Goal: Transaction & Acquisition: Purchase product/service

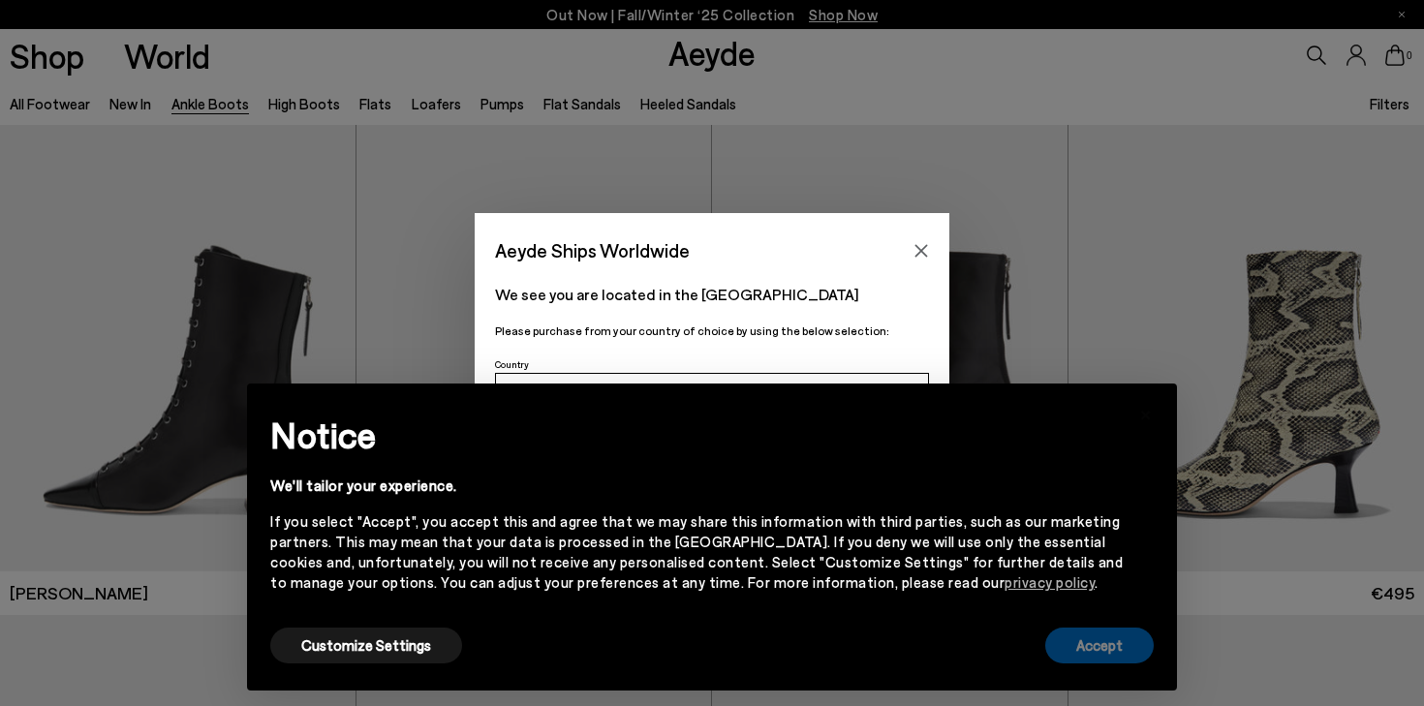
click at [1119, 636] on button "Accept" at bounding box center [1099, 646] width 109 height 36
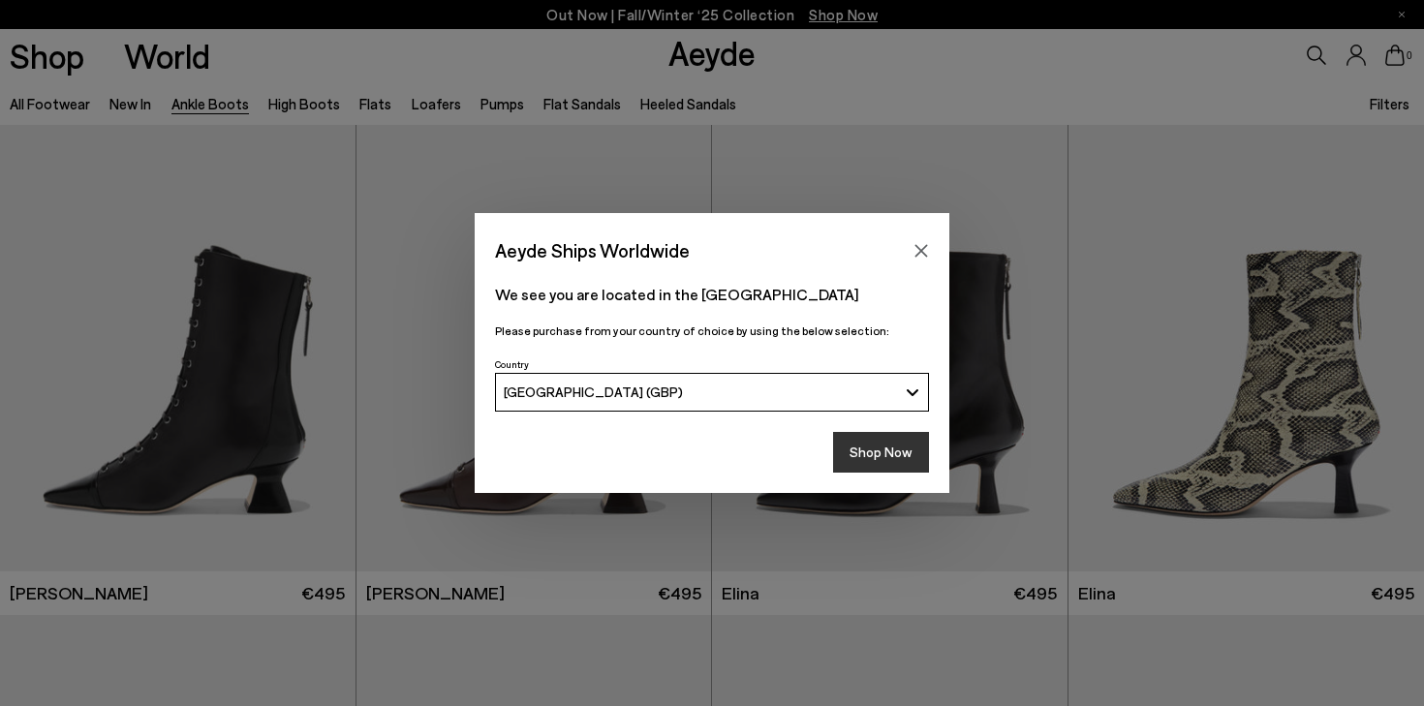
click at [888, 452] on button "Shop Now" at bounding box center [881, 452] width 96 height 41
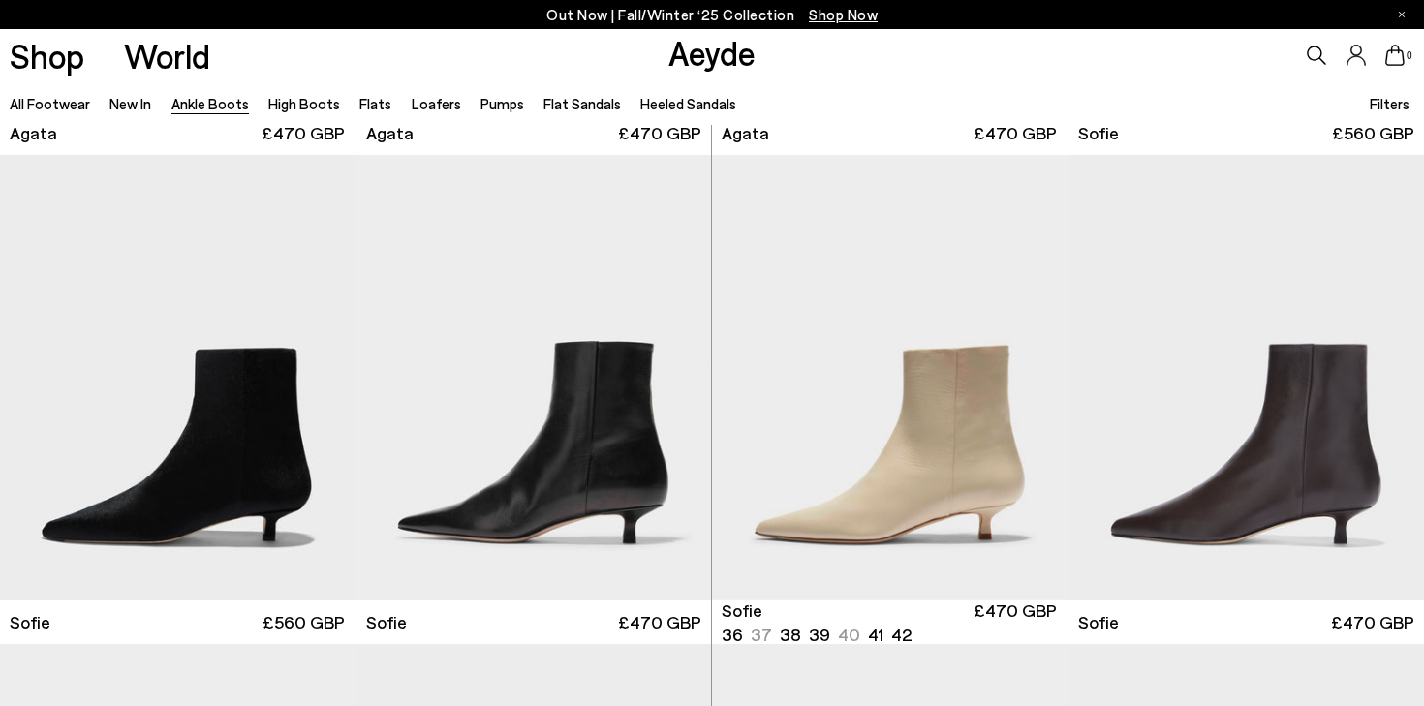
scroll to position [1476, 0]
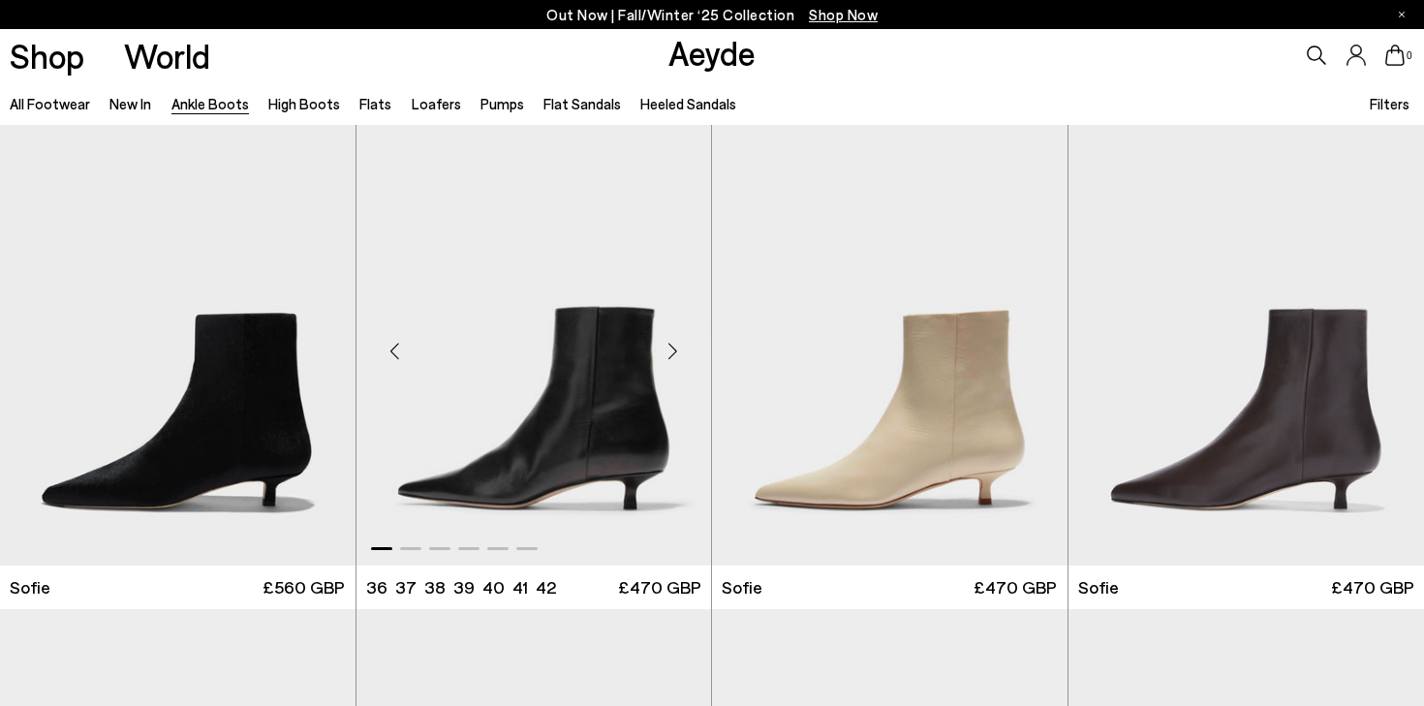
click at [668, 351] on div "Next slide" at bounding box center [672, 351] width 58 height 58
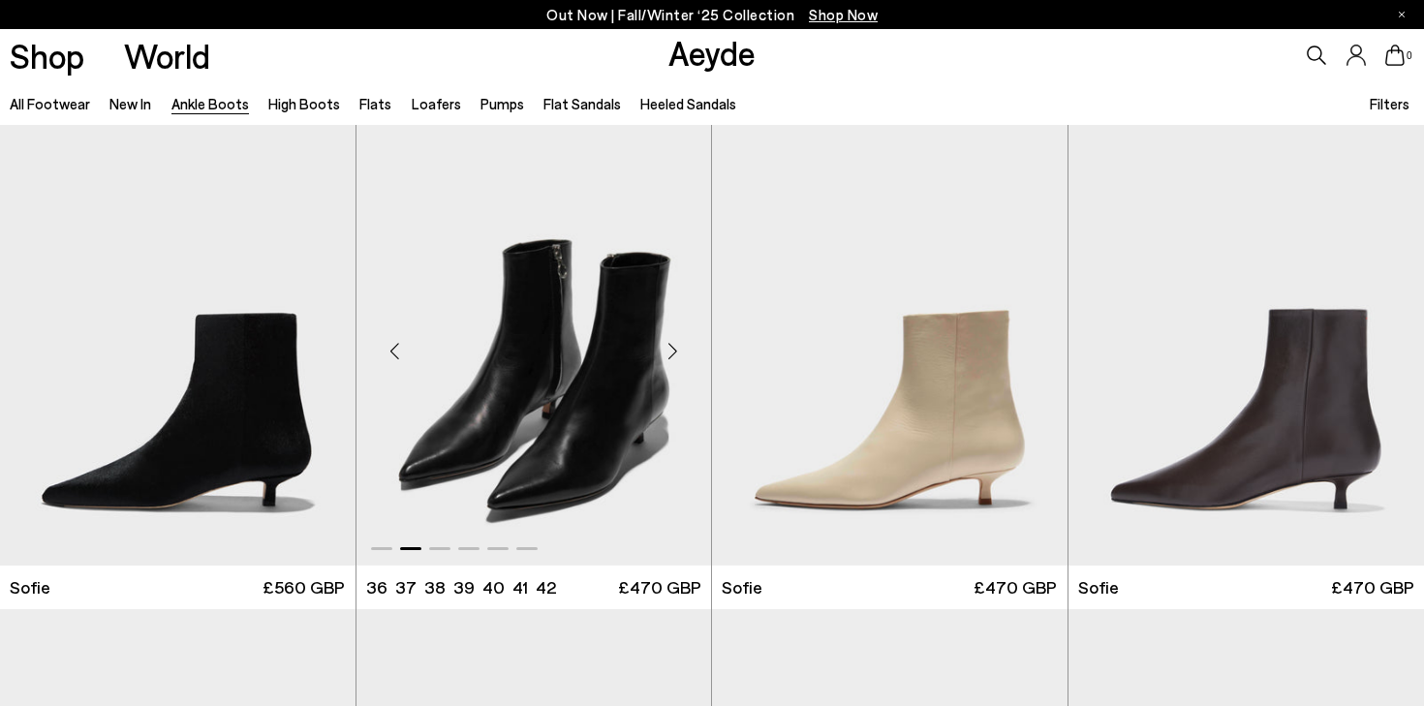
click at [668, 351] on div "Next slide" at bounding box center [672, 351] width 58 height 58
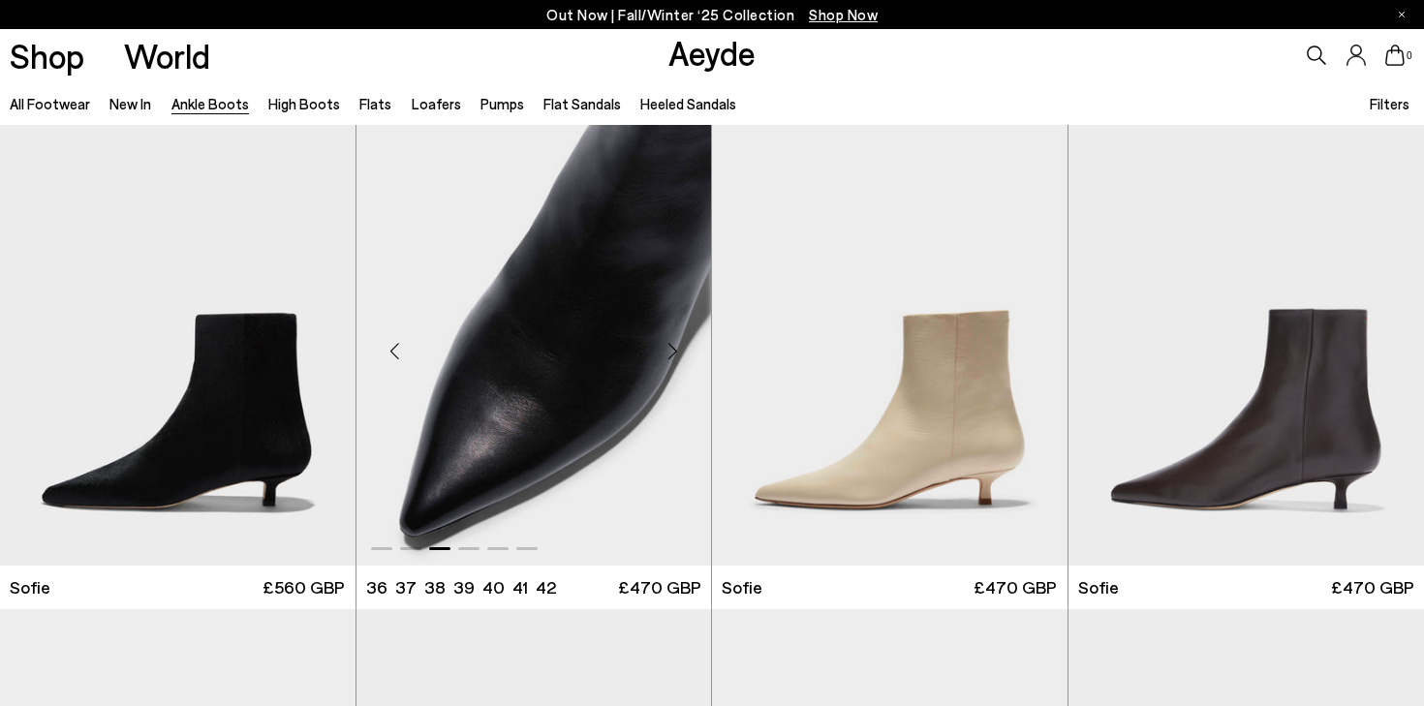
click at [668, 351] on div "Next slide" at bounding box center [672, 351] width 58 height 58
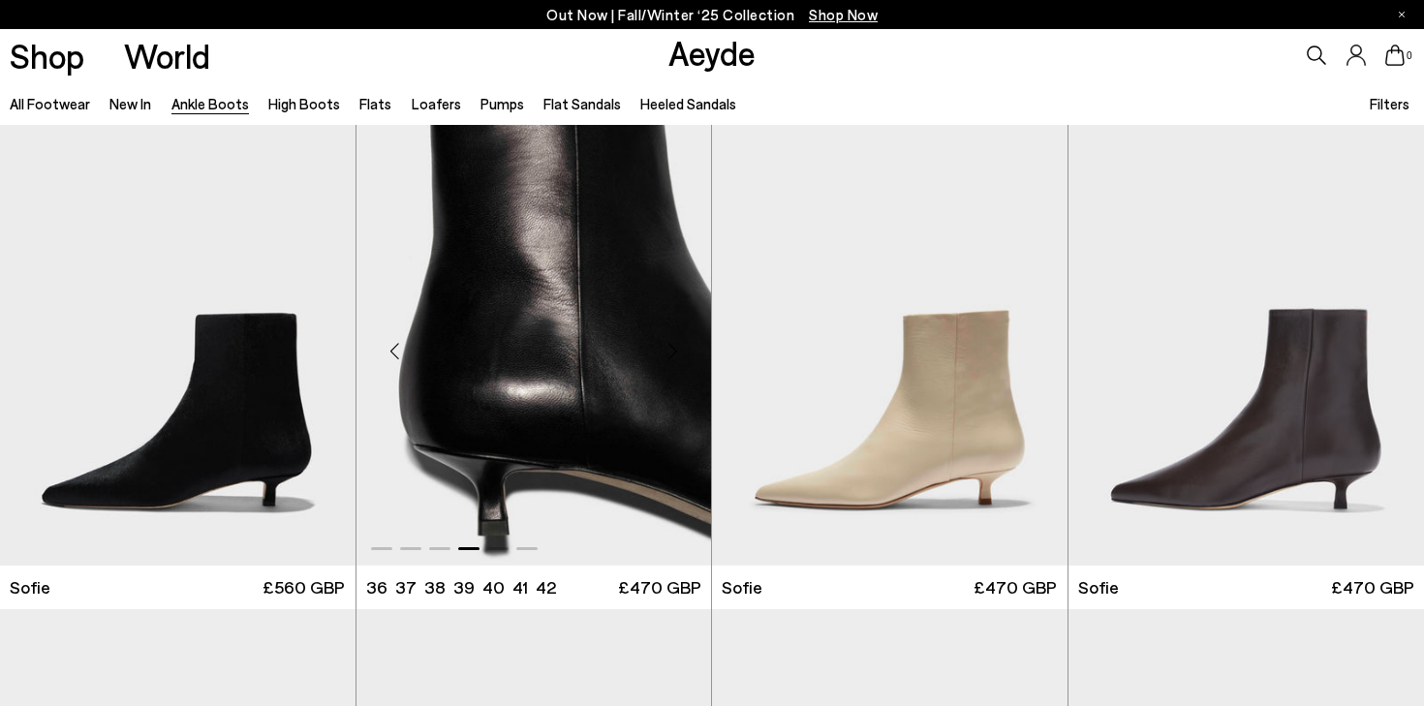
click at [668, 351] on div "Next slide" at bounding box center [672, 351] width 58 height 58
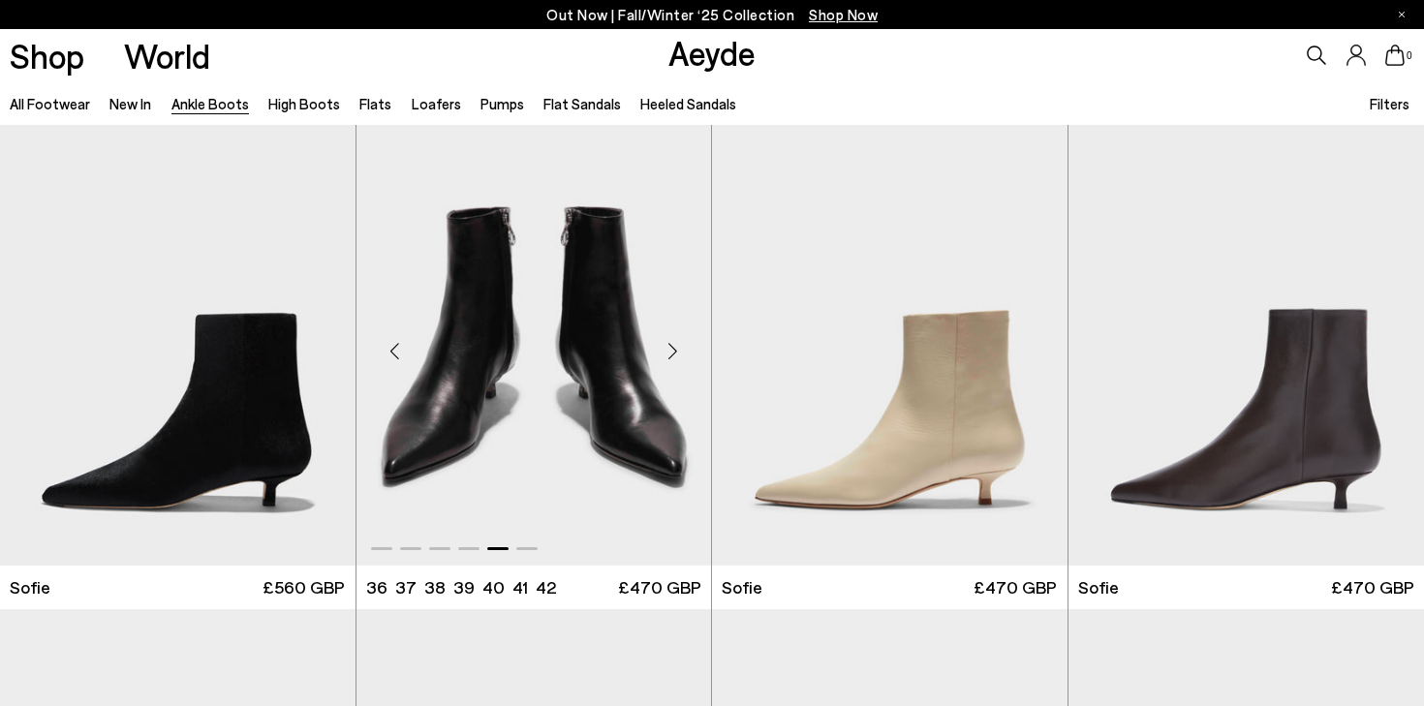
click at [668, 351] on div "Next slide" at bounding box center [672, 351] width 58 height 58
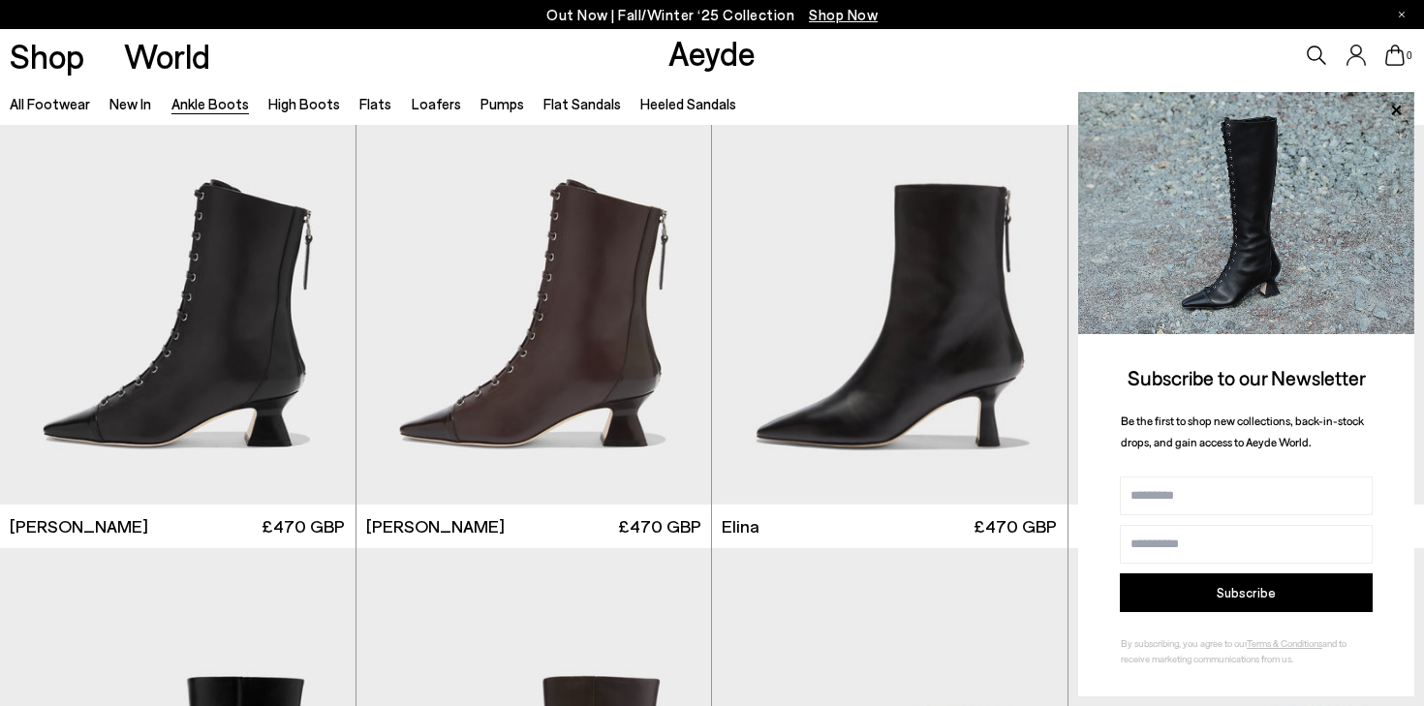
scroll to position [0, 0]
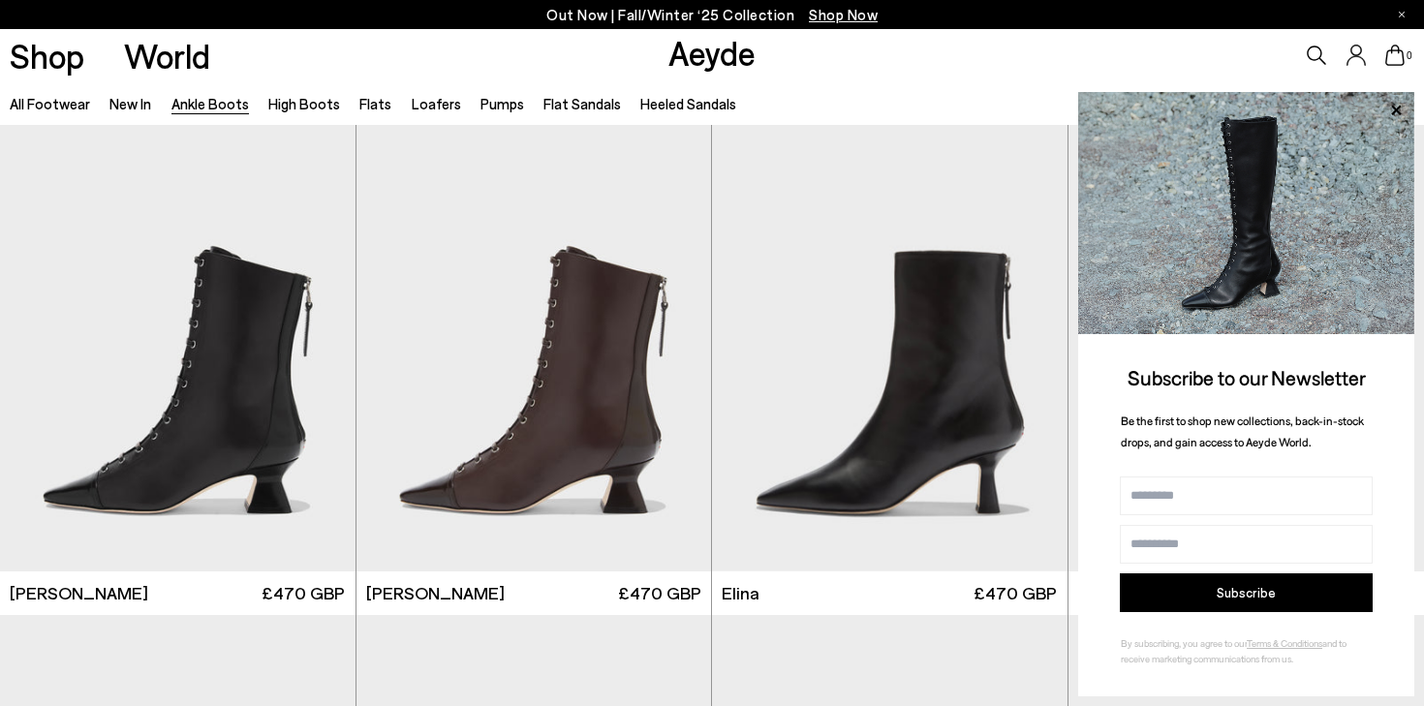
click at [1060, 81] on div "All Footwear New In Ankle Boots High Boots Flats Loafers Pumps Flat Sandals Hee…" at bounding box center [712, 103] width 1424 height 44
click at [1392, 105] on icon at bounding box center [1396, 110] width 10 height 10
click at [1400, 109] on icon at bounding box center [1396, 110] width 25 height 25
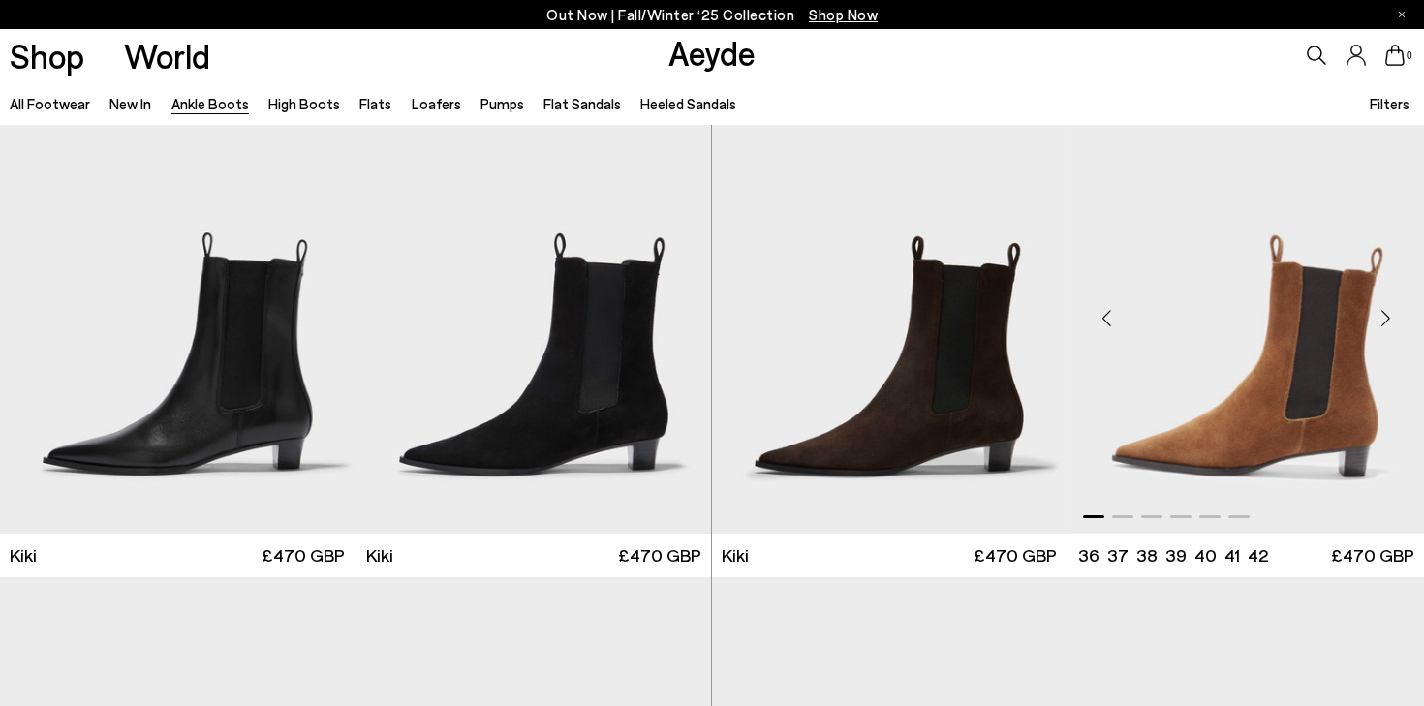
scroll to position [2490, 0]
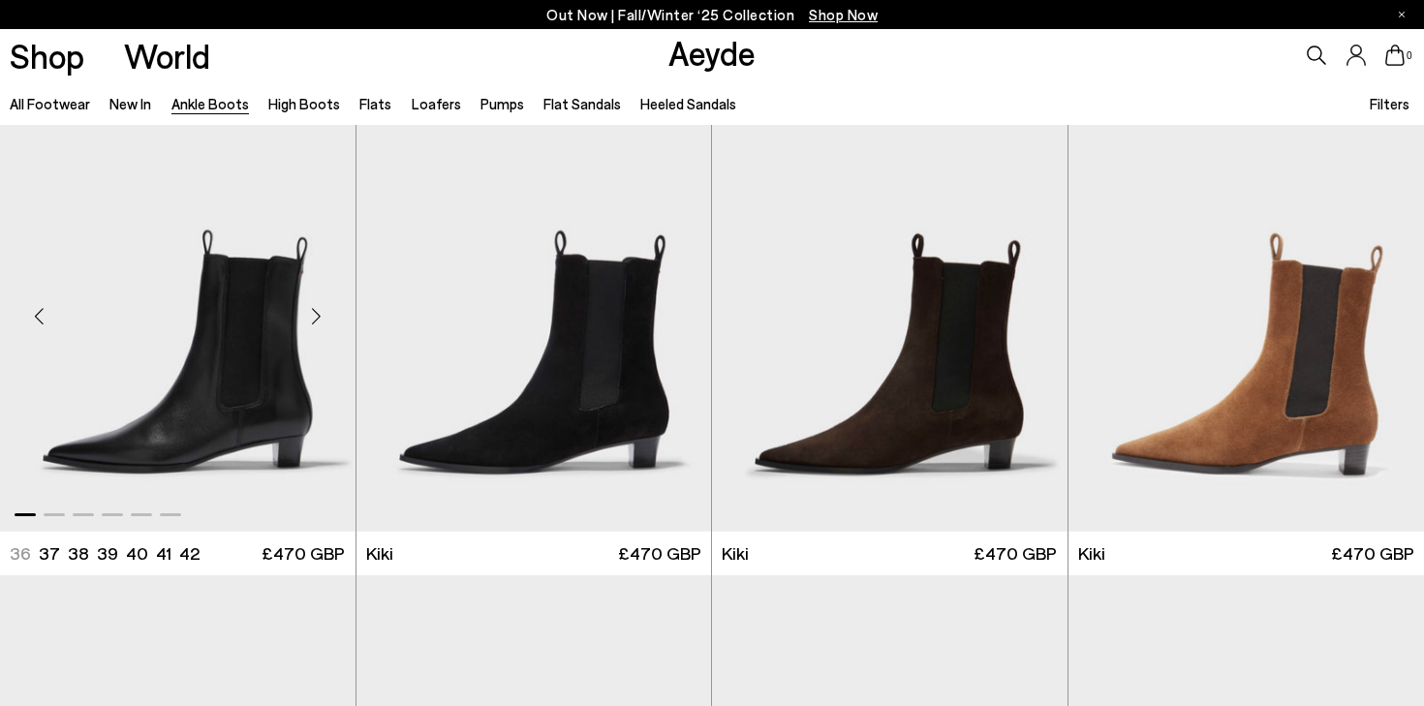
click at [321, 305] on div "Next slide" at bounding box center [317, 317] width 58 height 58
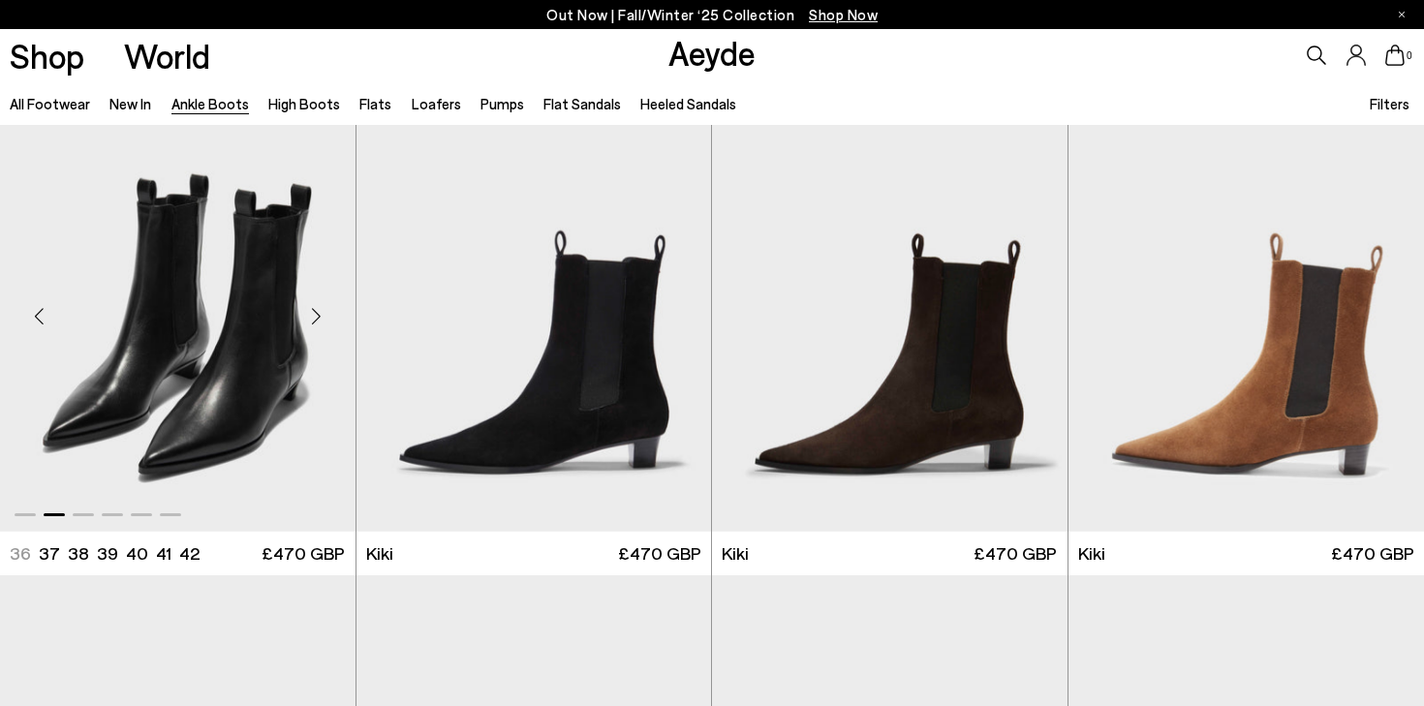
click at [321, 305] on div "Next slide" at bounding box center [317, 317] width 58 height 58
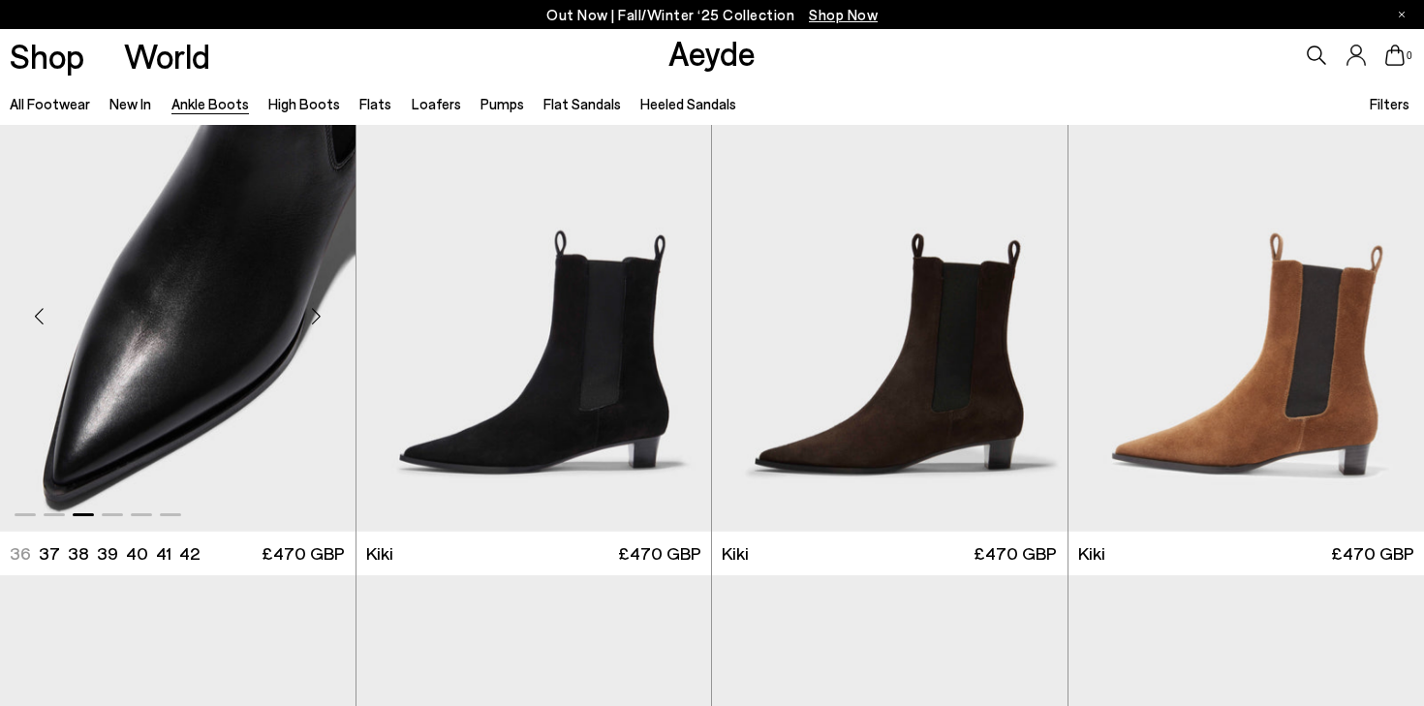
click at [321, 305] on div "Next slide" at bounding box center [317, 317] width 58 height 58
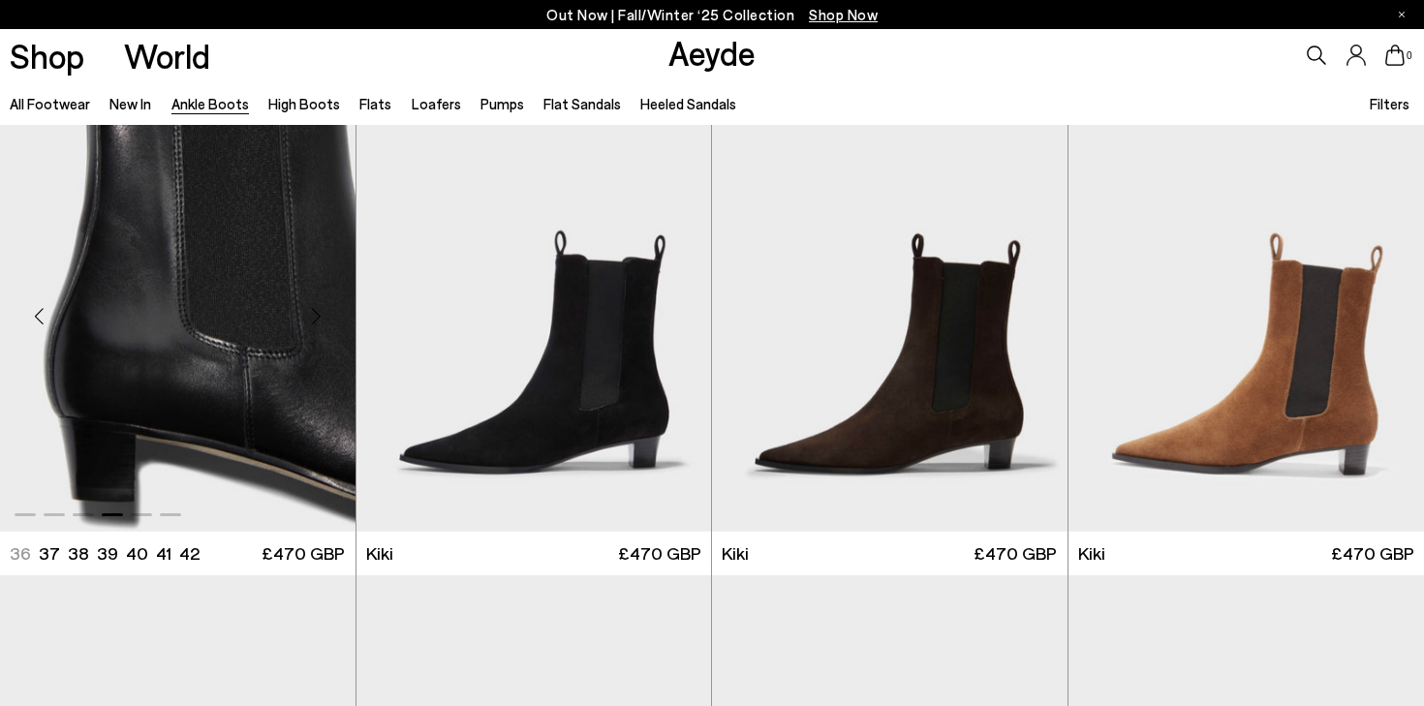
click at [321, 305] on div "Next slide" at bounding box center [317, 317] width 58 height 58
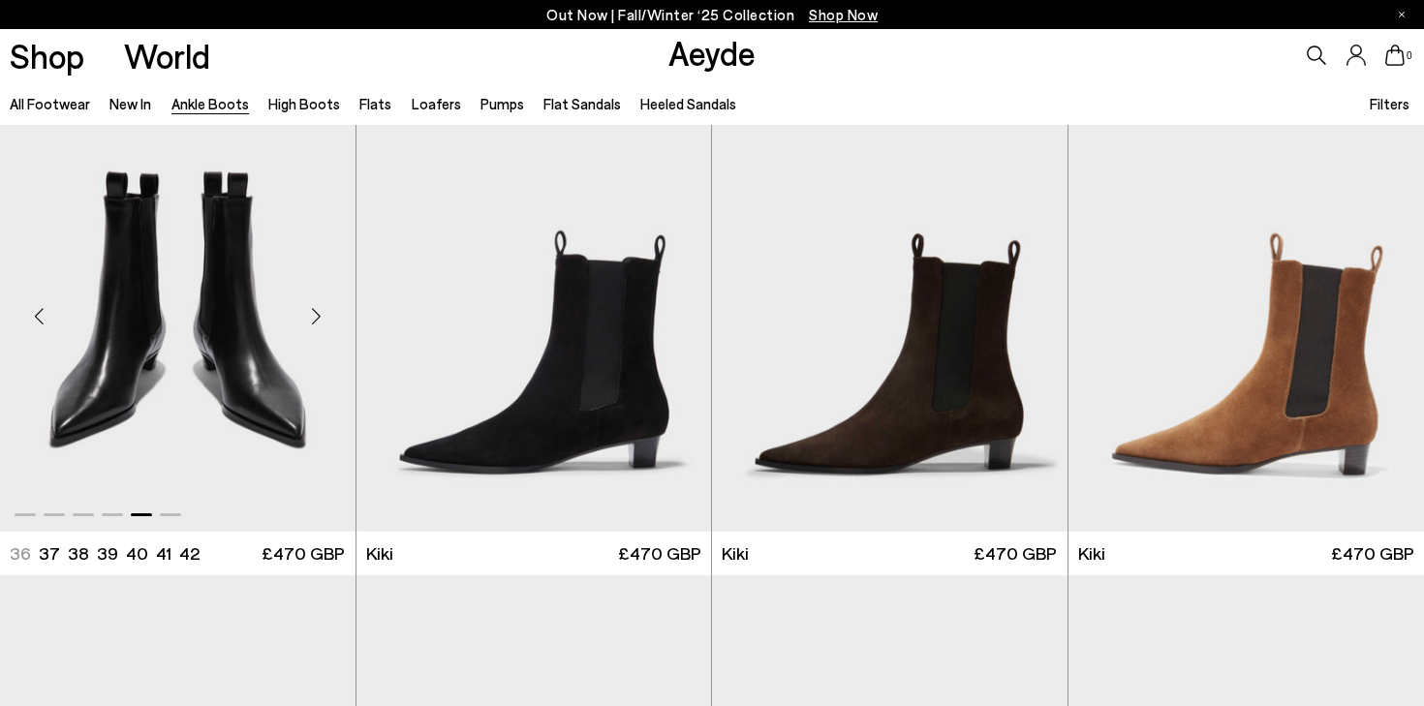
click at [321, 305] on div "Next slide" at bounding box center [317, 317] width 58 height 58
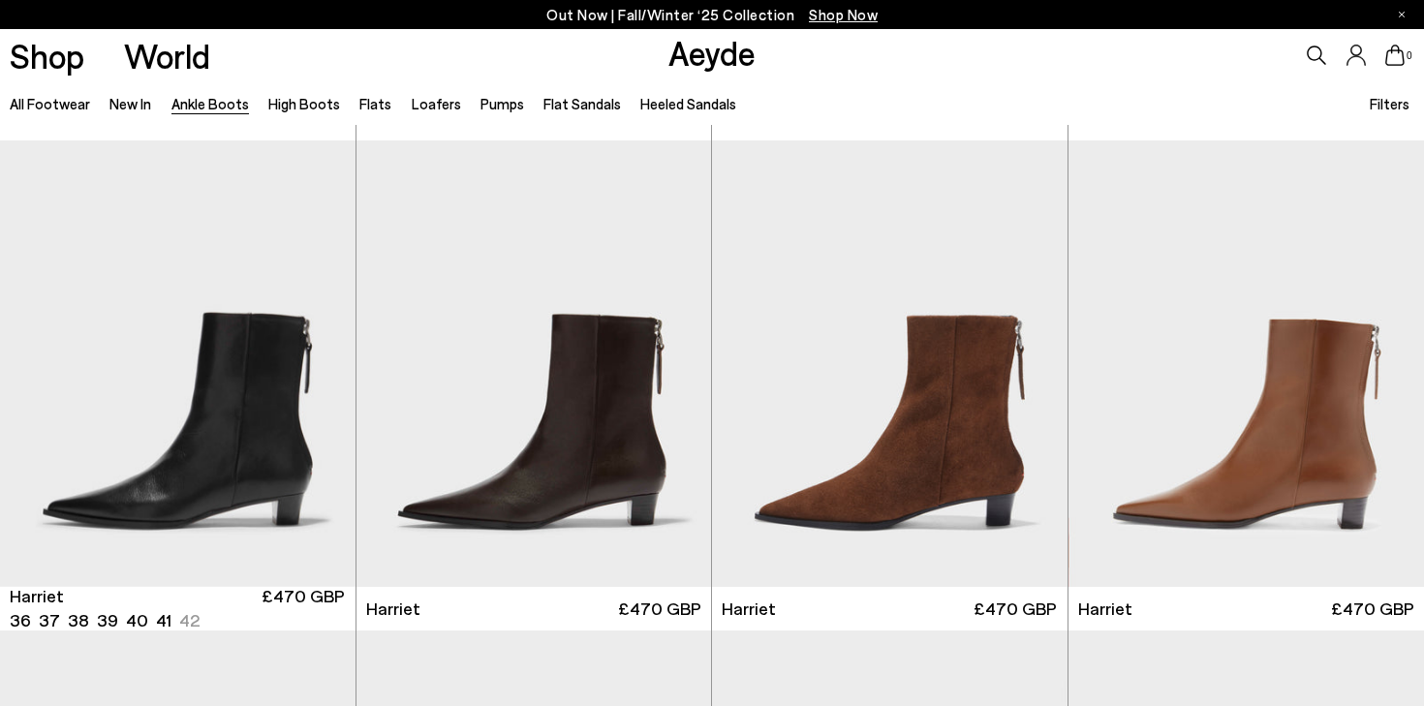
scroll to position [2927, 0]
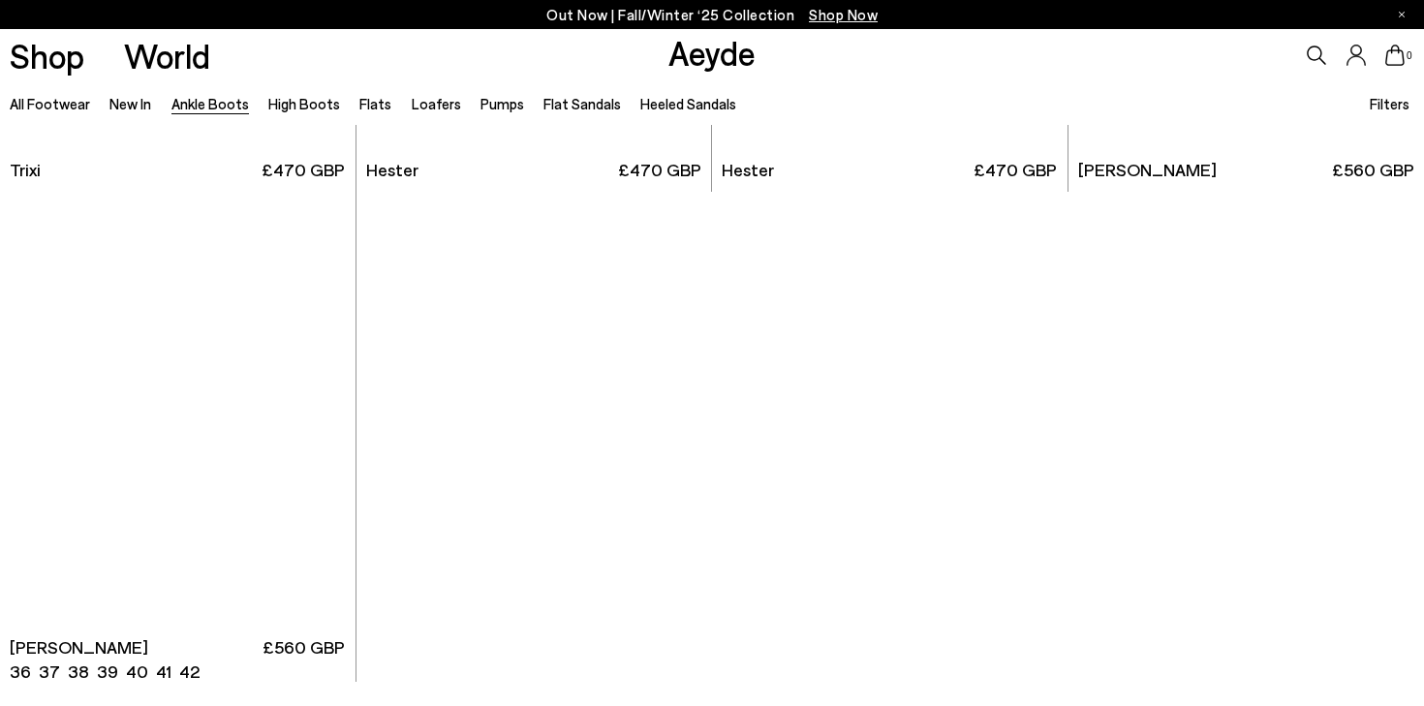
scroll to position [10239, 0]
